Goal: Complete application form

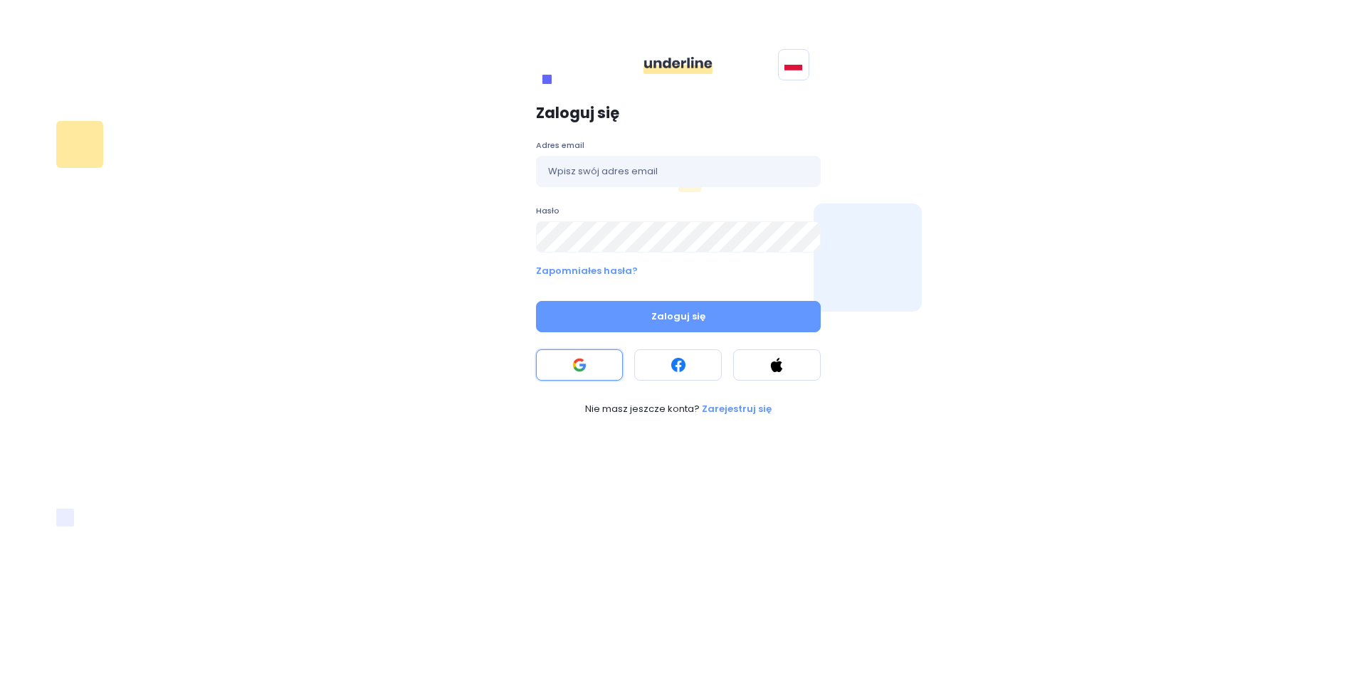
click at [579, 360] on rect at bounding box center [579, 365] width 14 height 14
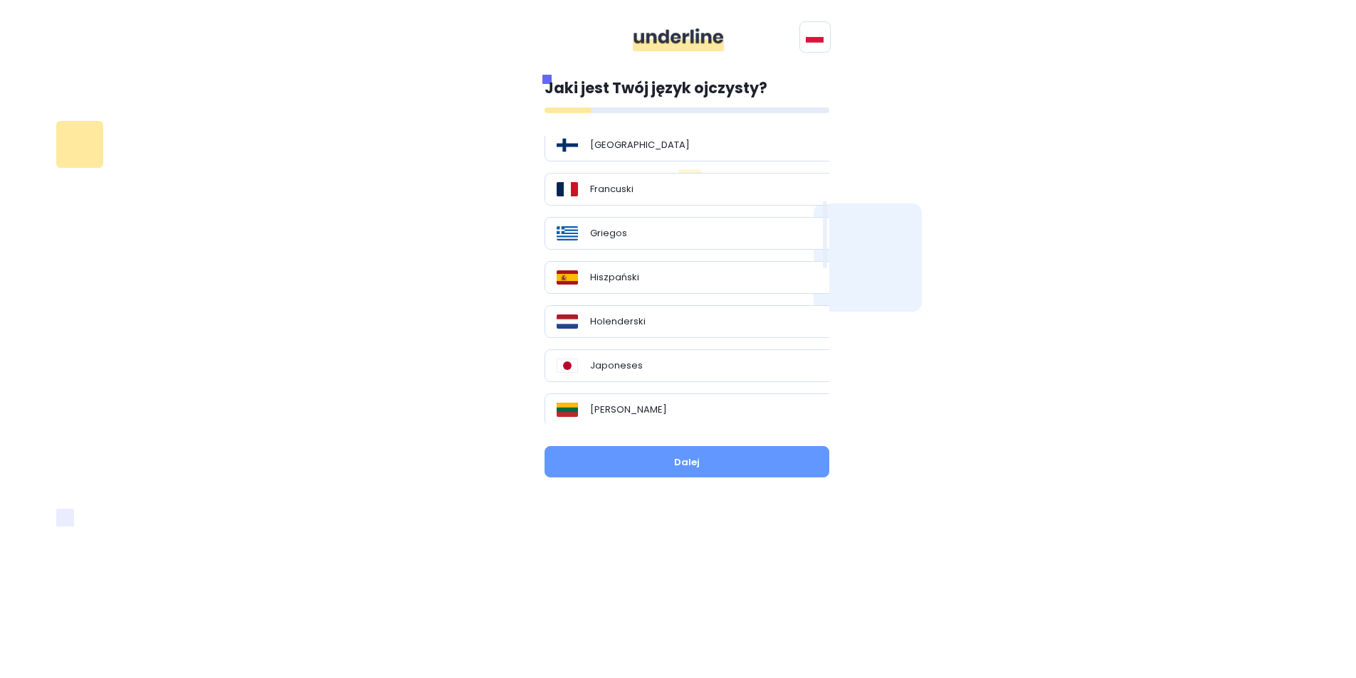
scroll to position [356, 0]
click at [685, 265] on div "Hiszpański" at bounding box center [692, 272] width 271 height 14
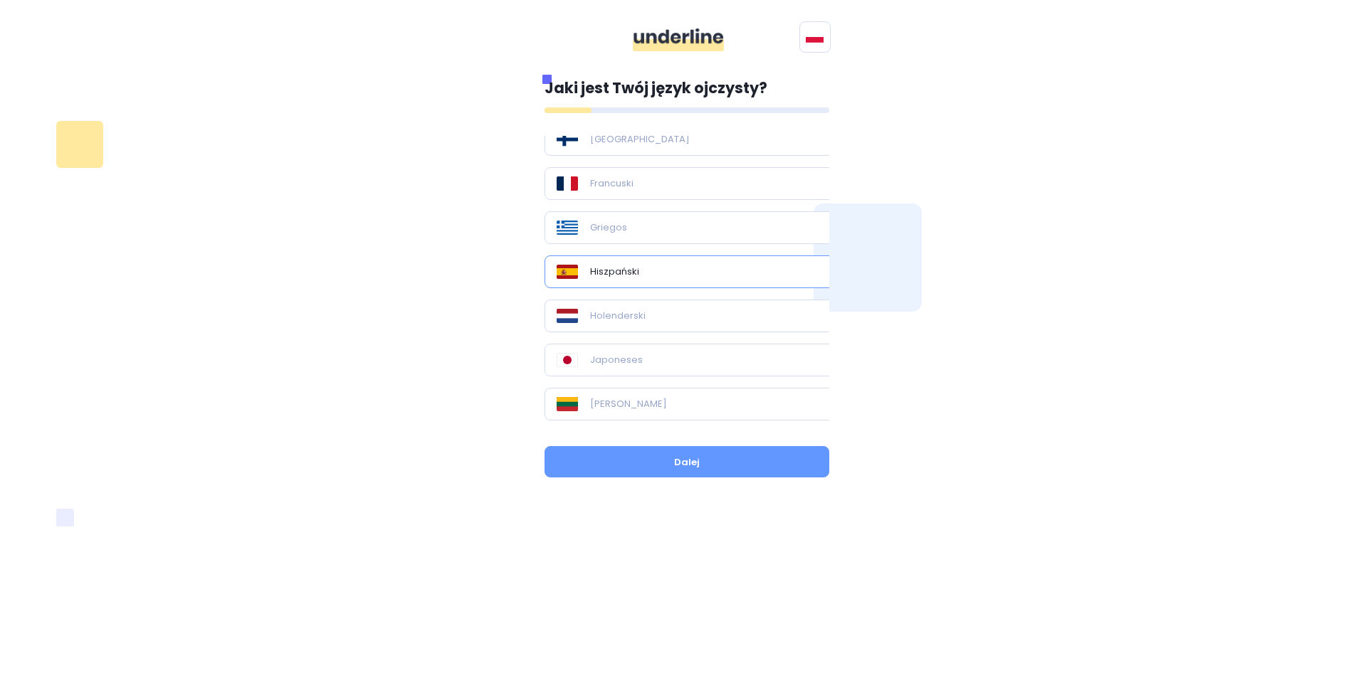
click at [976, 177] on div "Jaki jest Twój język ojczysty? Polaco En los jardines Angielski Bułgarski [PERS…" at bounding box center [678, 279] width 974 height 438
click at [712, 460] on button "Dalej" at bounding box center [687, 461] width 285 height 31
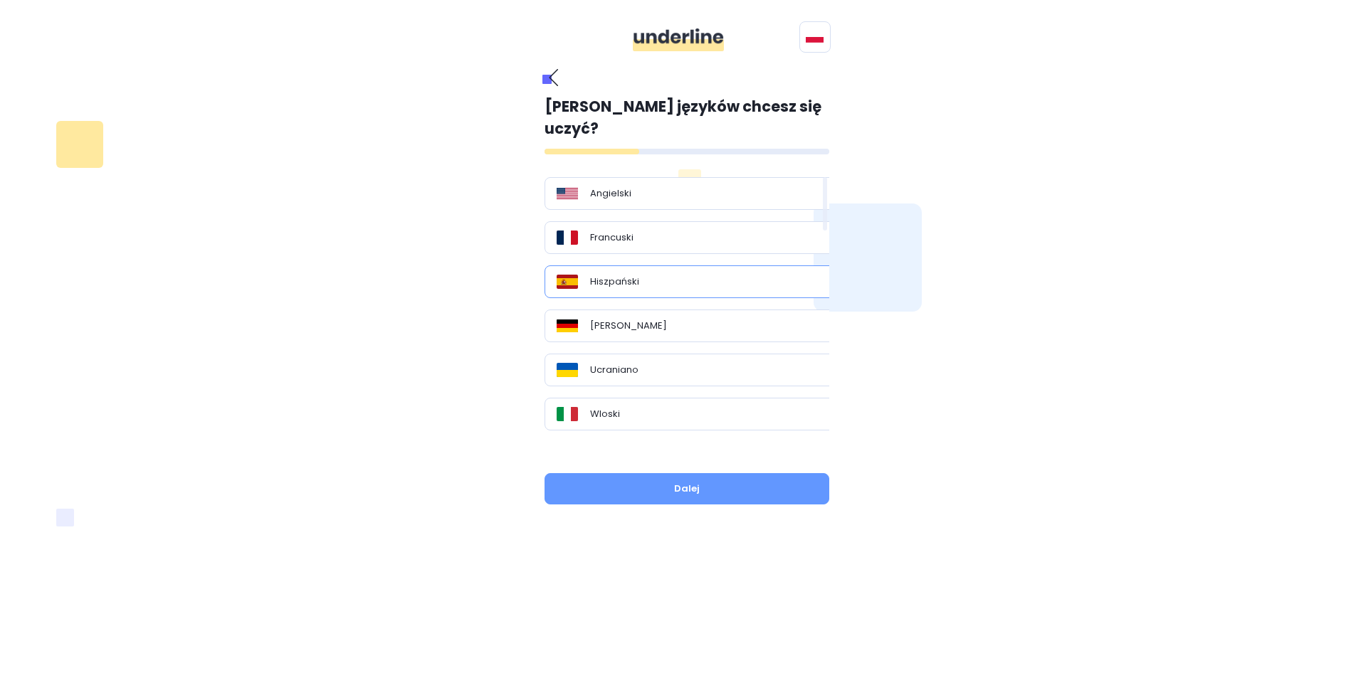
click at [685, 270] on div "Hiszpański" at bounding box center [692, 281] width 295 height 33
click at [674, 482] on font "Dalej" at bounding box center [687, 489] width 26 height 14
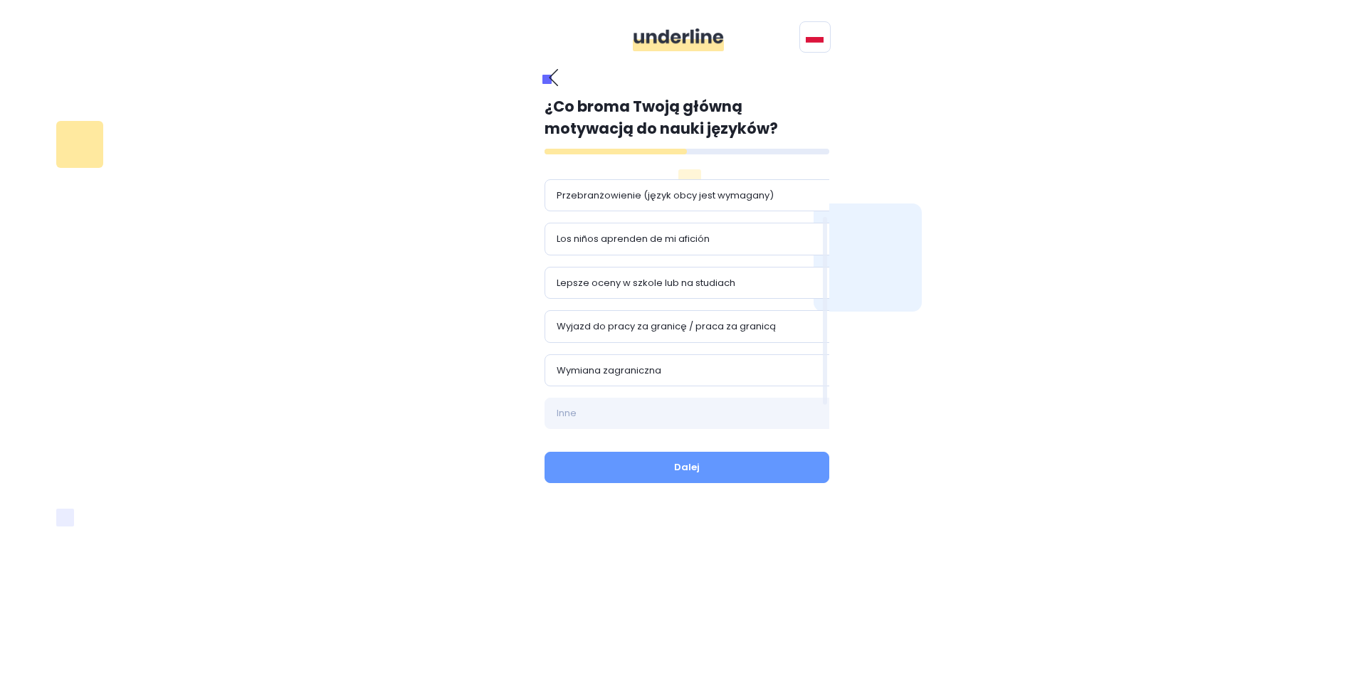
scroll to position [0, 0]
click at [700, 214] on div "Kariera zawodowa i lepsze zarobki Komunikacja w języku obcym ze znajomymi Przeb…" at bounding box center [698, 303] width 306 height 252
click at [700, 202] on div "Kariera zawodowa i lepsze zarobki" at bounding box center [692, 193] width 295 height 33
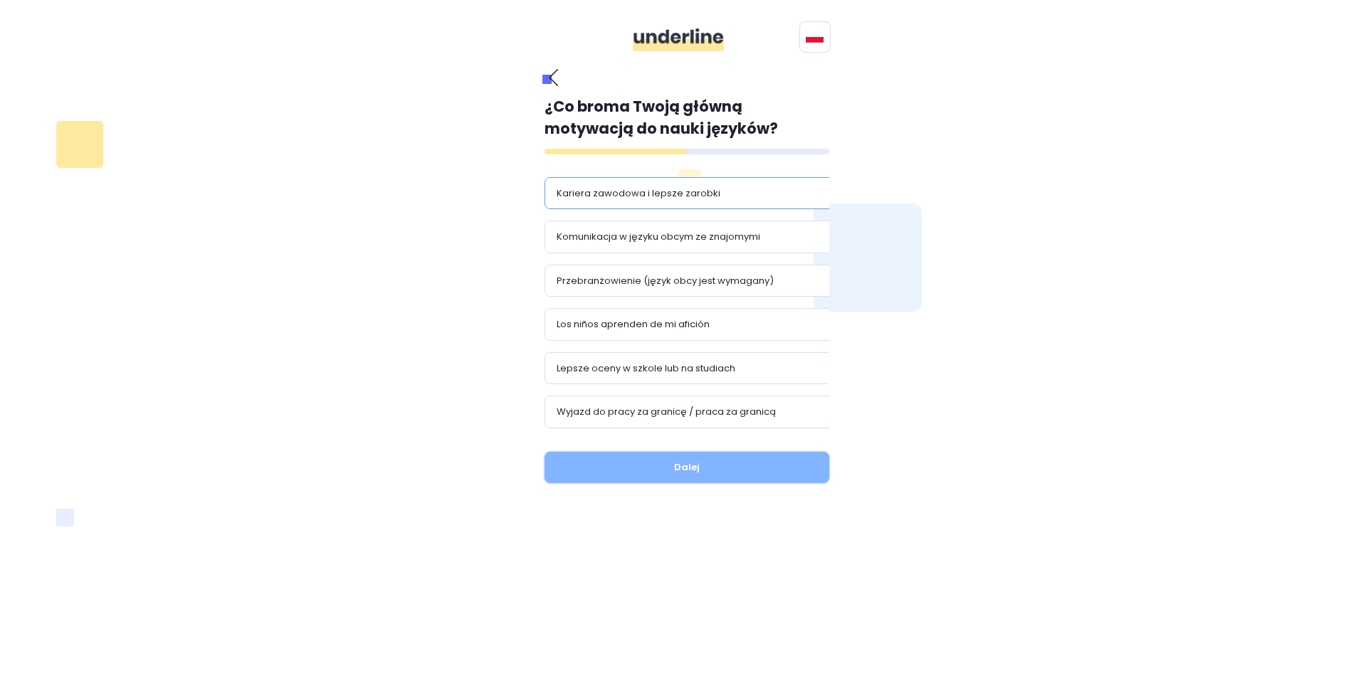
click at [707, 456] on button "Dalej" at bounding box center [687, 467] width 285 height 31
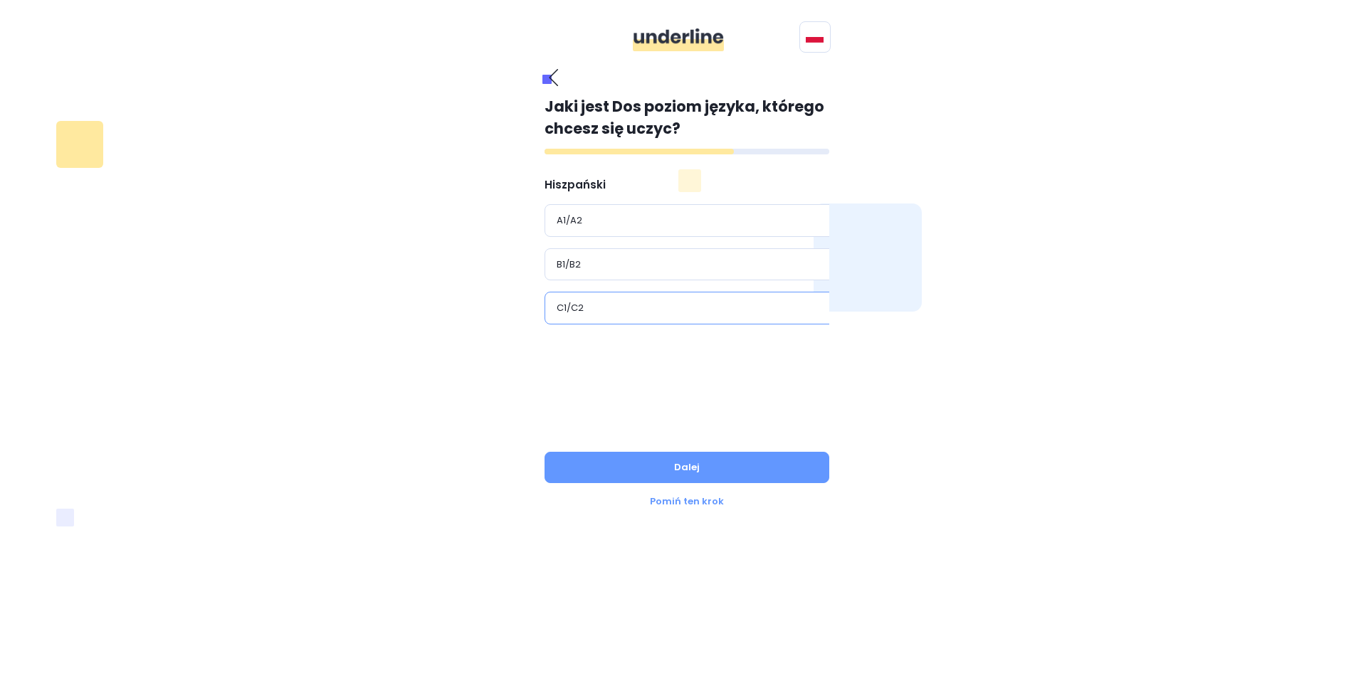
click at [630, 295] on div "C1/C2" at bounding box center [692, 308] width 295 height 33
drag, startPoint x: 719, startPoint y: 462, endPoint x: 720, endPoint y: 474, distance: 12.1
click at [720, 474] on button "Dalej" at bounding box center [687, 467] width 285 height 31
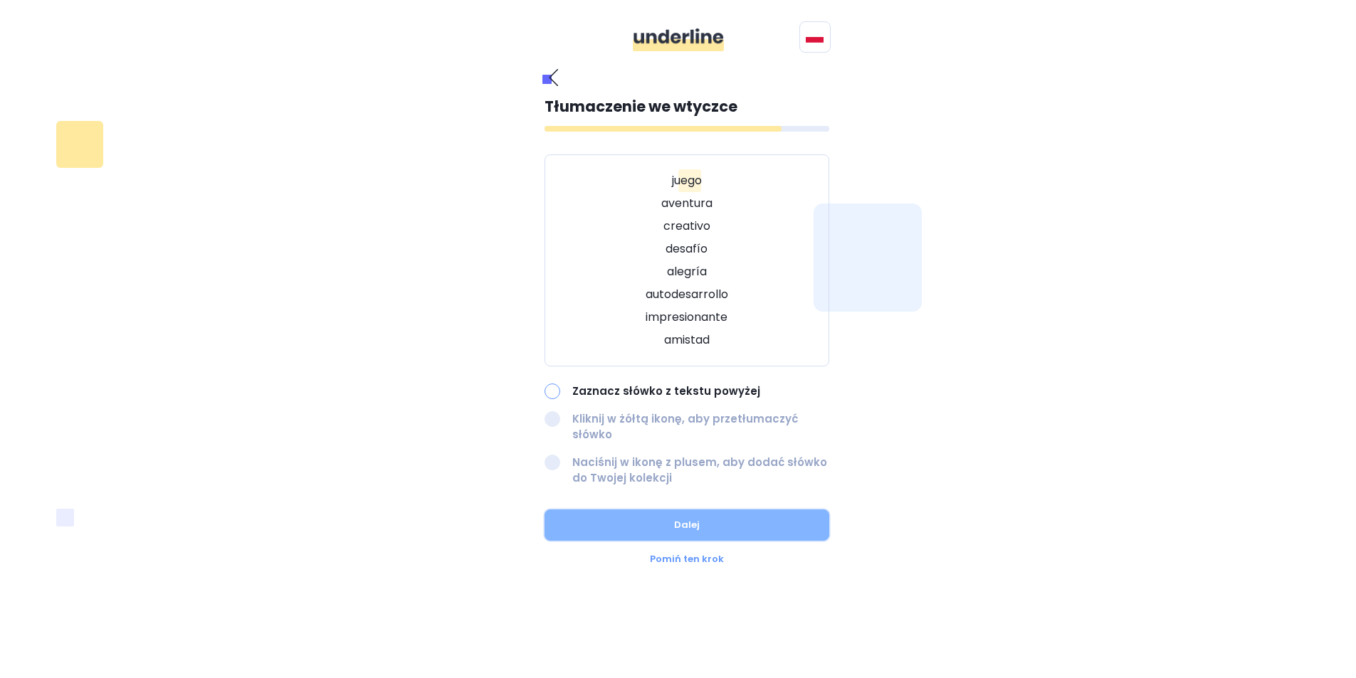
click at [718, 510] on button "Dalej" at bounding box center [687, 525] width 285 height 31
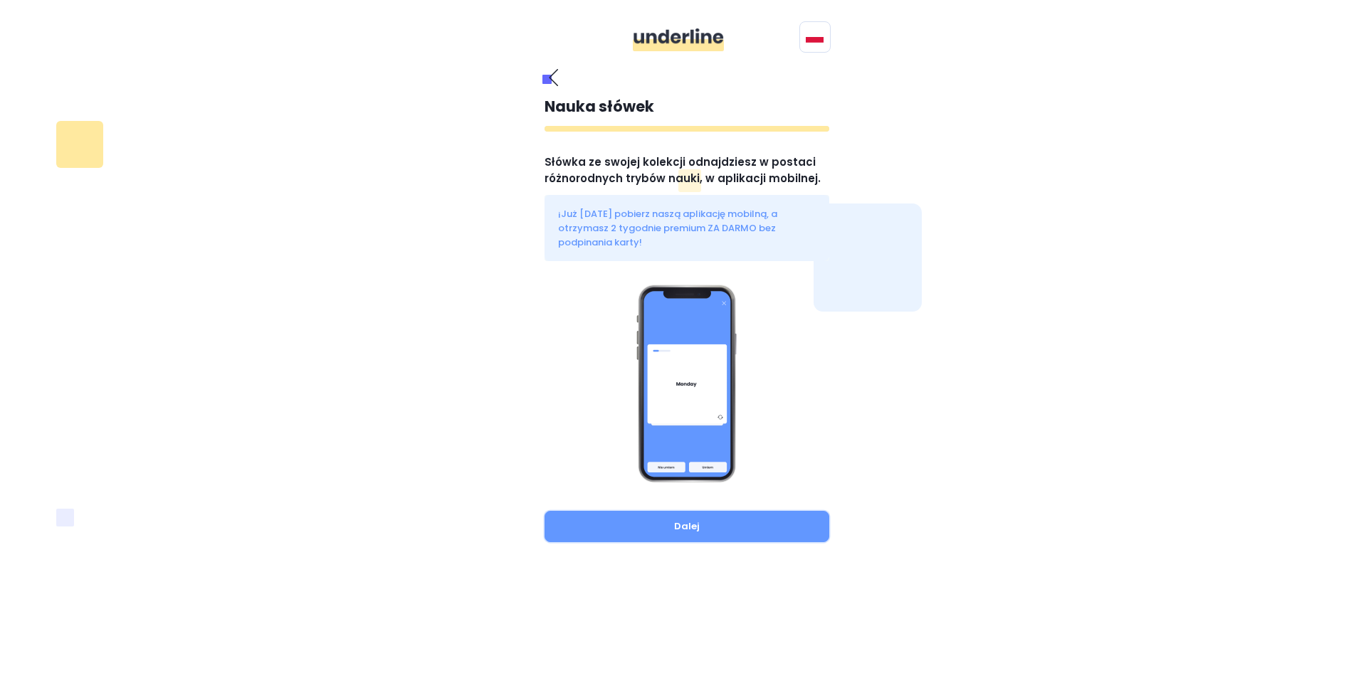
click at [718, 511] on button "Dalej" at bounding box center [687, 526] width 285 height 31
